Goal: Task Accomplishment & Management: Manage account settings

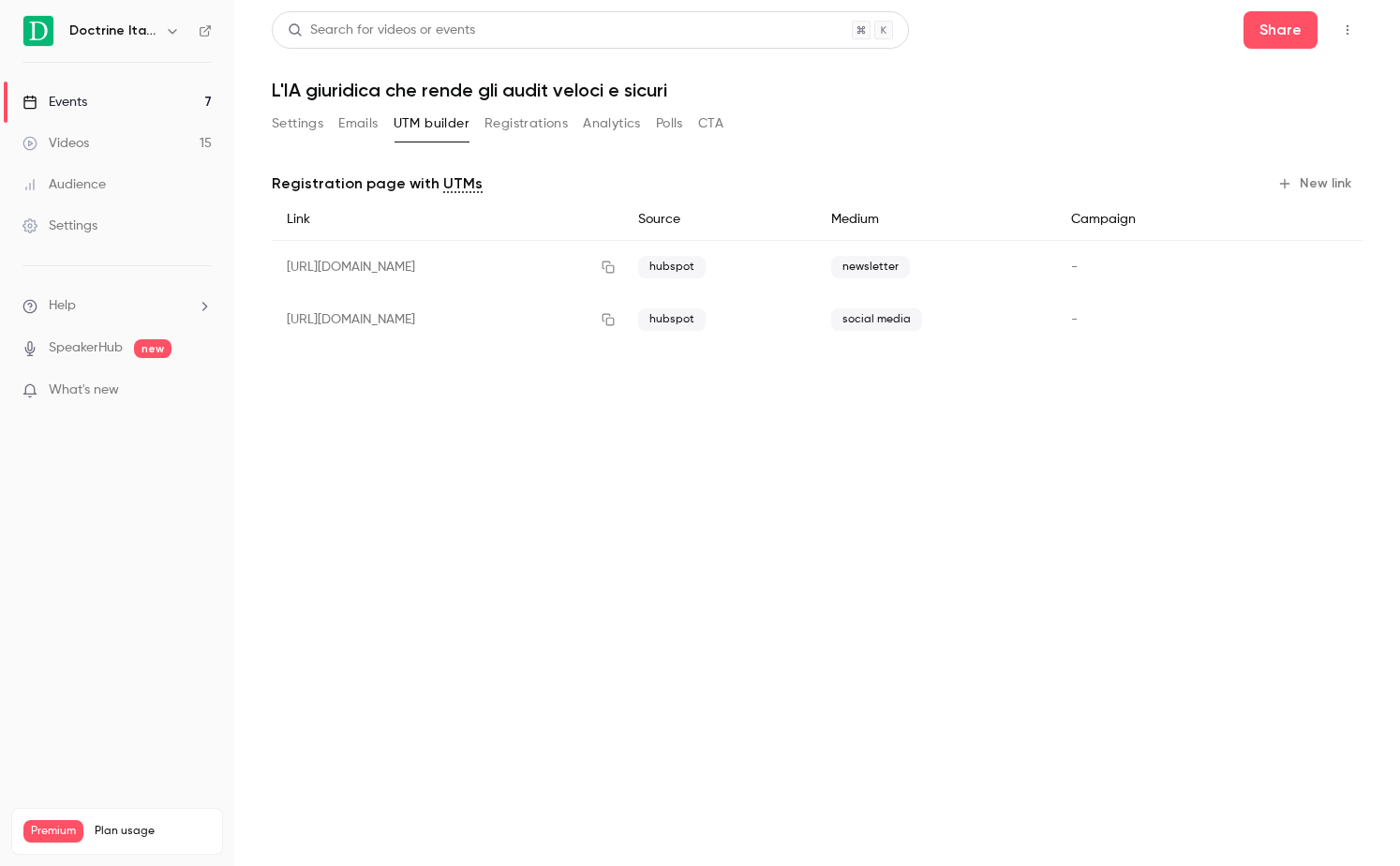
click at [324, 135] on div "Settings Emails UTM builder Registrations Analytics Polls CTA" at bounding box center [498, 123] width 452 height 30
click at [314, 130] on button "Settings" at bounding box center [298, 123] width 52 height 30
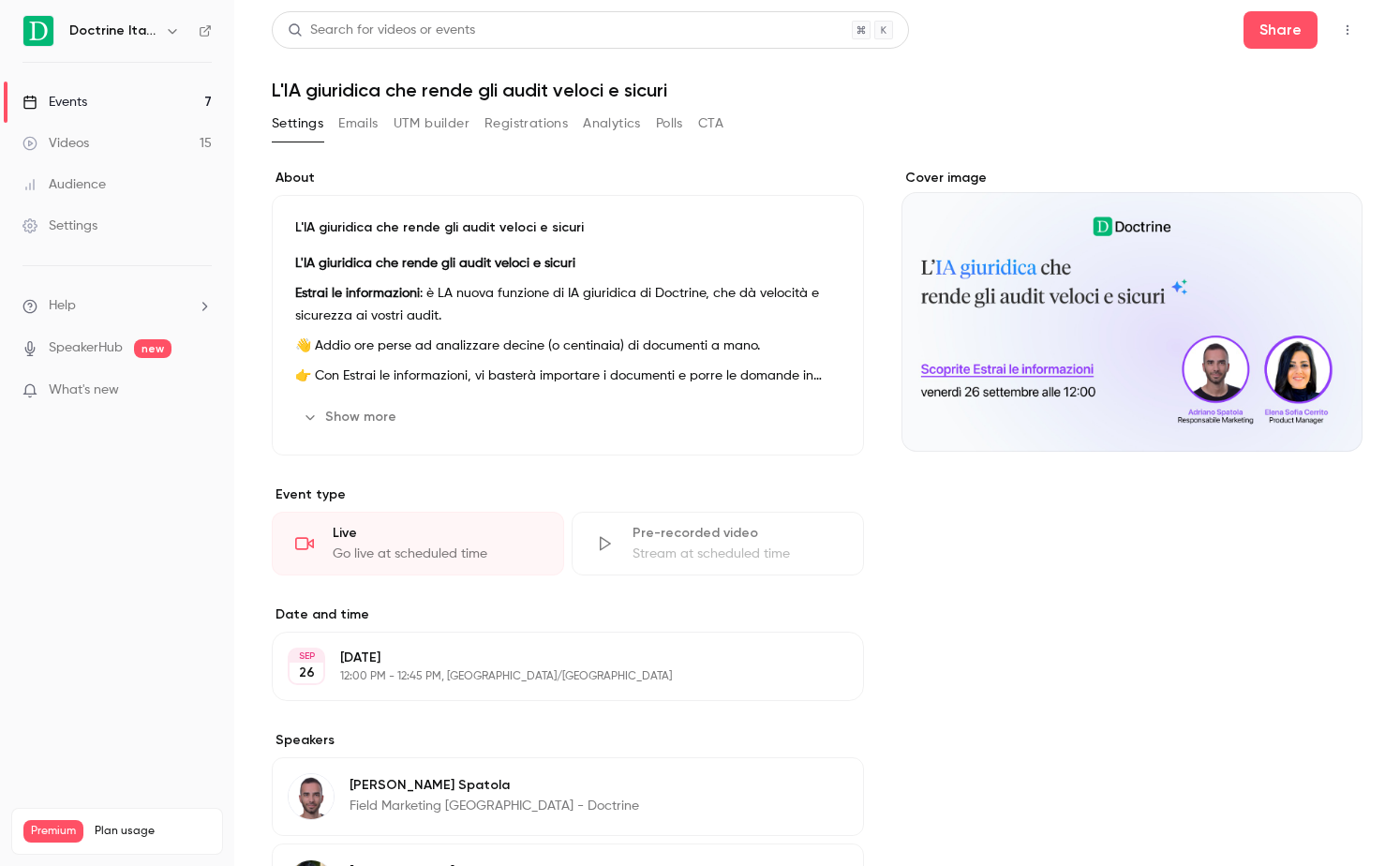
click at [513, 118] on button "Registrations" at bounding box center [526, 123] width 84 height 30
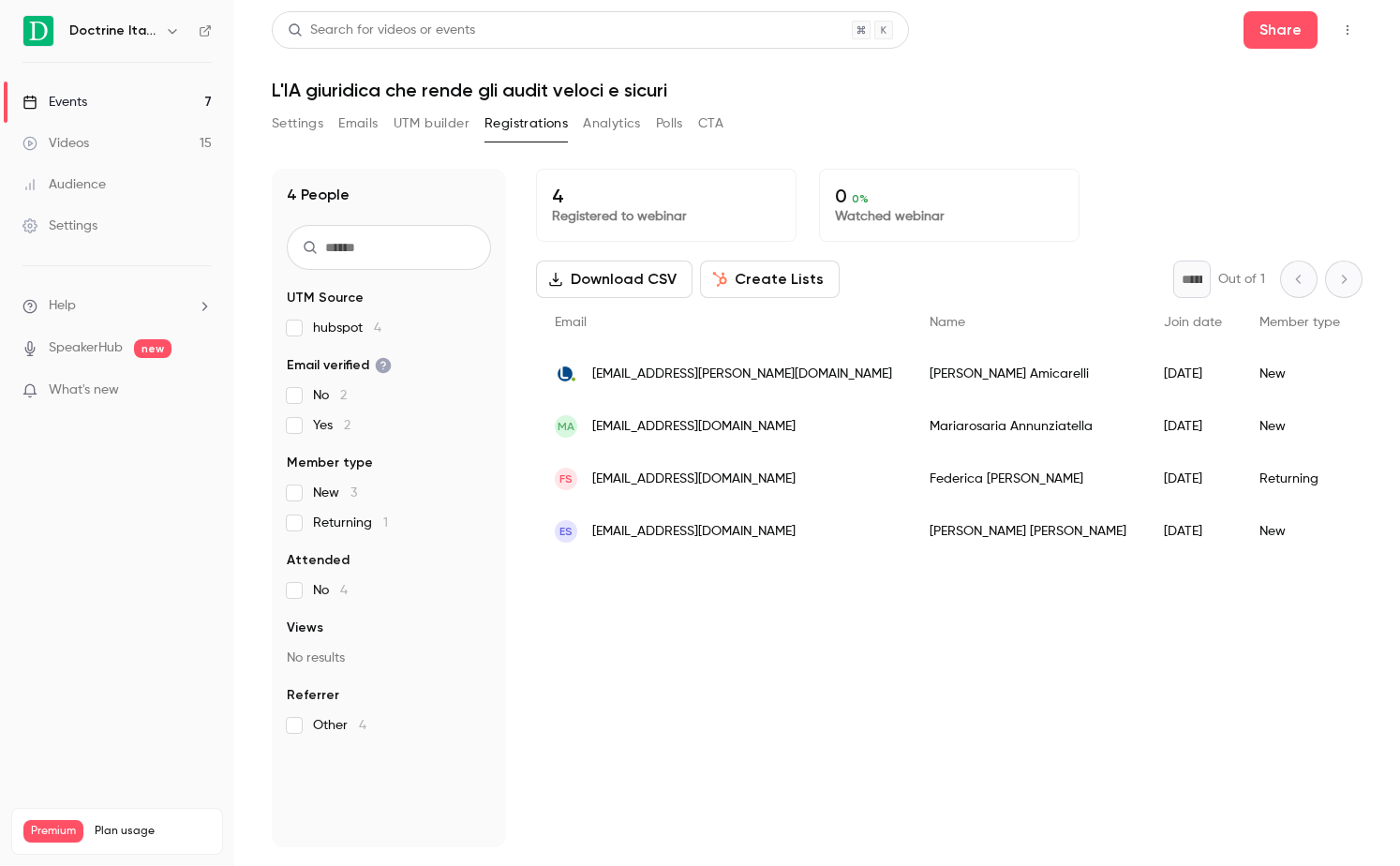
click at [278, 121] on button "Settings" at bounding box center [298, 123] width 52 height 30
